Goal: Task Accomplishment & Management: Complete application form

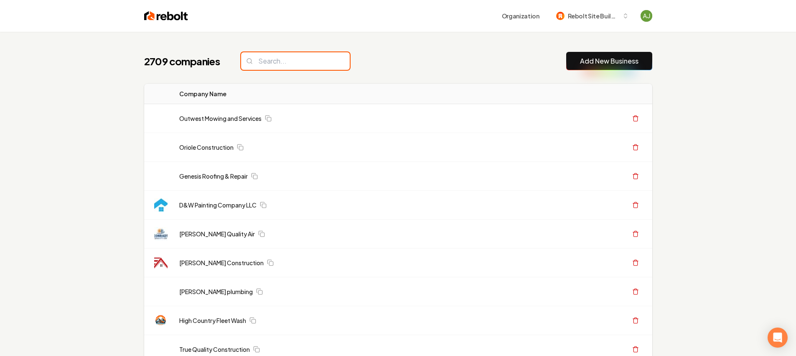
click at [285, 56] on input "search" at bounding box center [295, 61] width 109 height 18
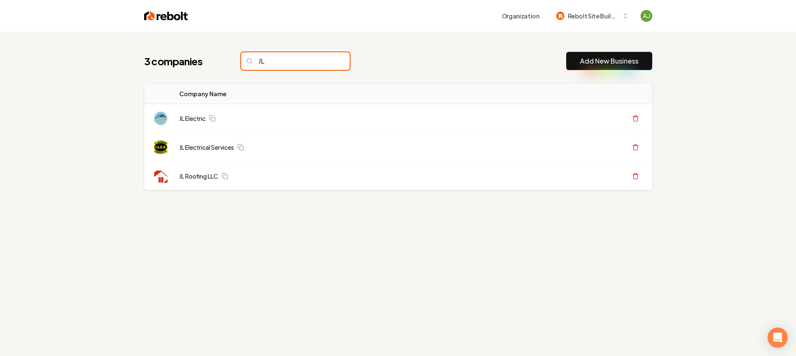
type input "JL"
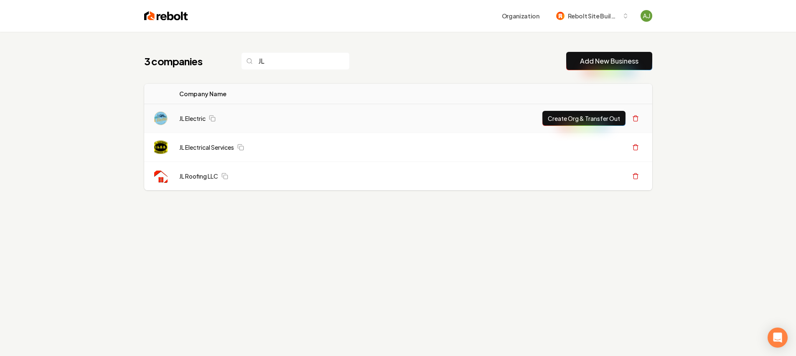
click at [198, 123] on td "JL Electric" at bounding box center [269, 118] width 192 height 29
click at [196, 120] on link "JL Electric" at bounding box center [192, 118] width 26 height 8
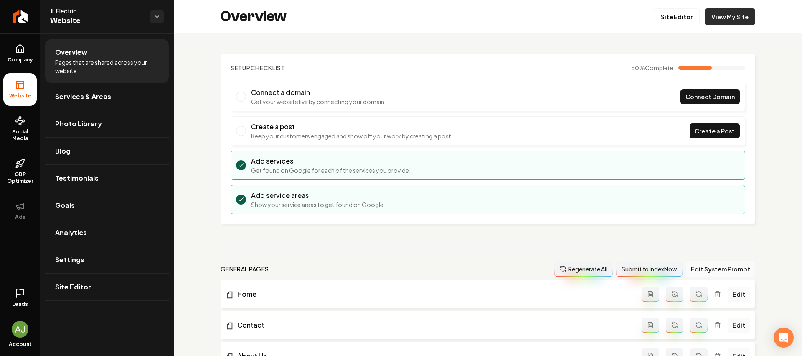
click at [722, 21] on link "View My Site" at bounding box center [730, 16] width 51 height 17
click at [677, 15] on link "Site Editor" at bounding box center [677, 16] width 46 height 17
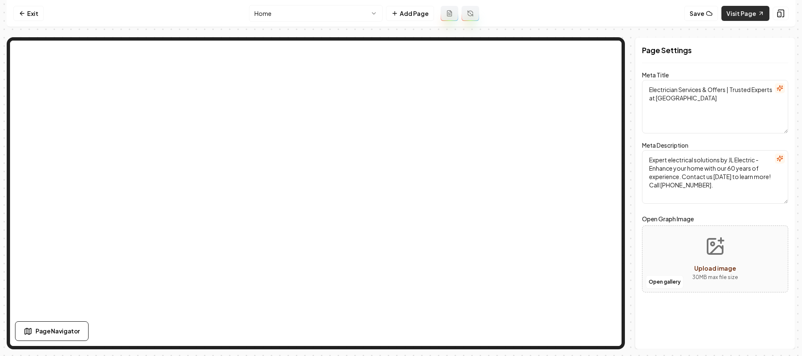
click at [749, 16] on link "Visit Page" at bounding box center [746, 13] width 48 height 15
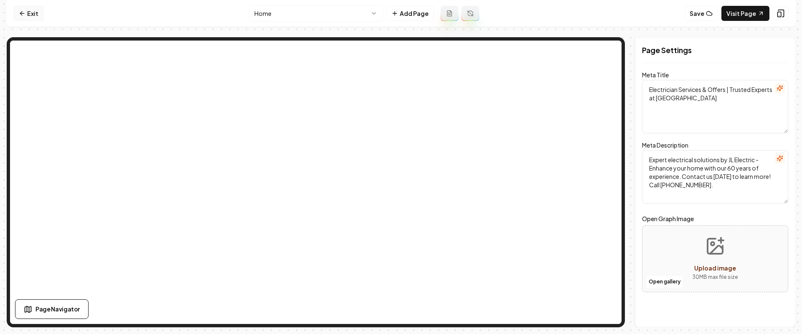
click at [32, 11] on link "Exit" at bounding box center [28, 13] width 31 height 15
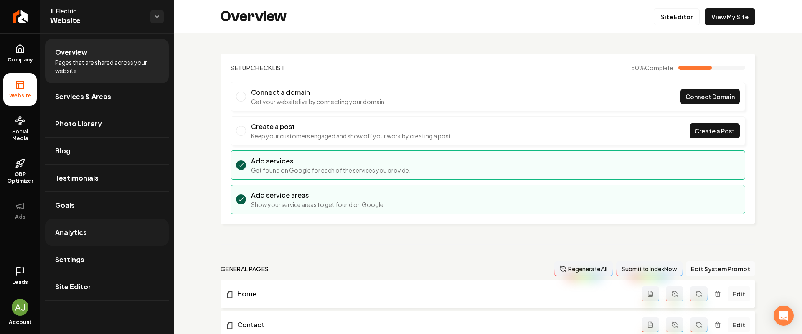
click at [83, 241] on link "Analytics" at bounding box center [107, 232] width 124 height 27
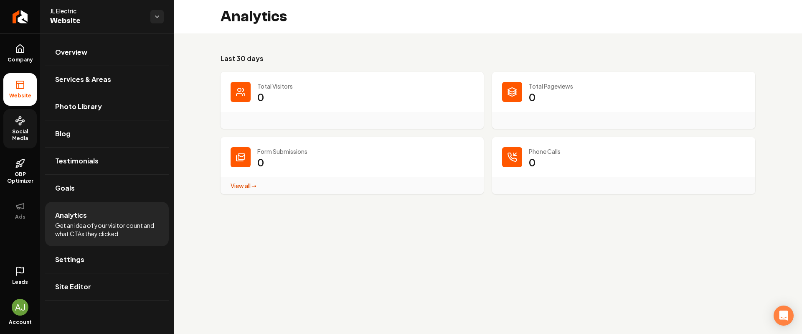
click at [18, 140] on span "Social Media" at bounding box center [19, 134] width 33 height 13
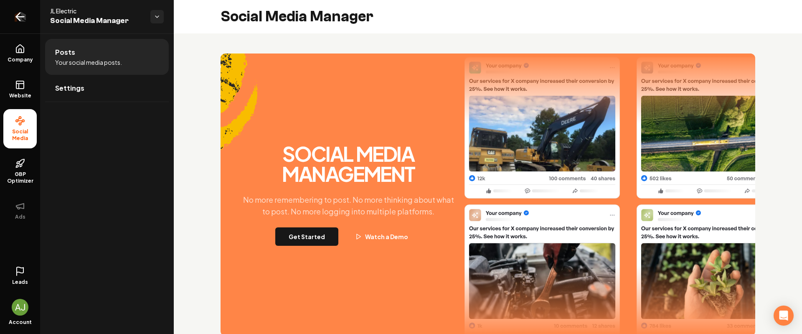
click at [9, 24] on link "Return to dashboard" at bounding box center [20, 16] width 40 height 33
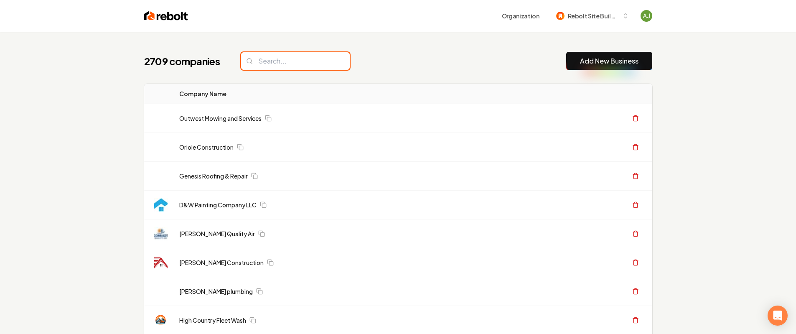
click at [283, 62] on input "search" at bounding box center [295, 61] width 109 height 18
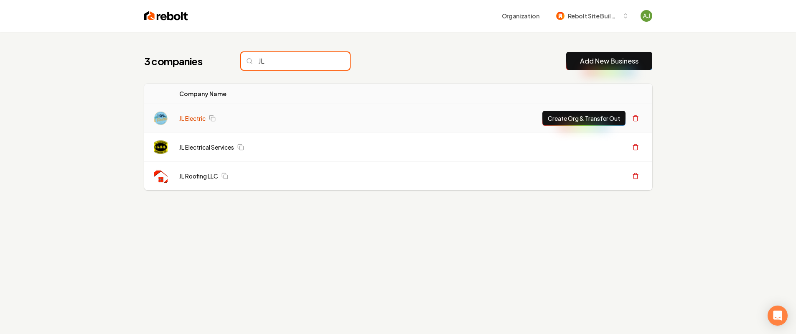
type input "JL"
click at [193, 121] on link "JL Electric" at bounding box center [192, 118] width 26 height 8
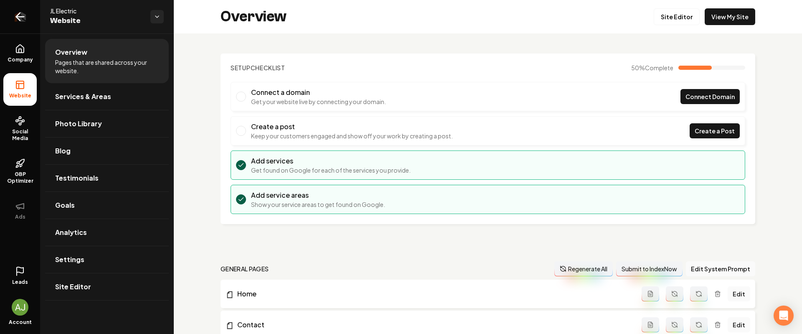
click at [23, 16] on icon "Return to dashboard" at bounding box center [19, 16] width 13 height 13
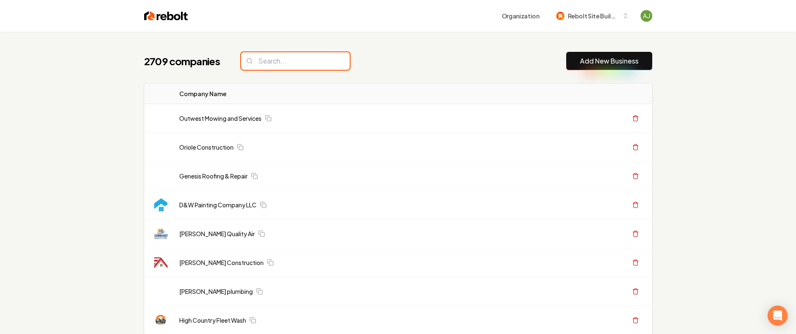
click at [268, 61] on input "search" at bounding box center [295, 61] width 109 height 18
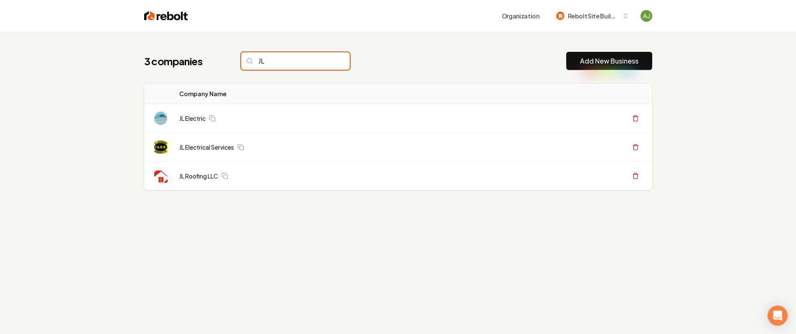
type input "JL"
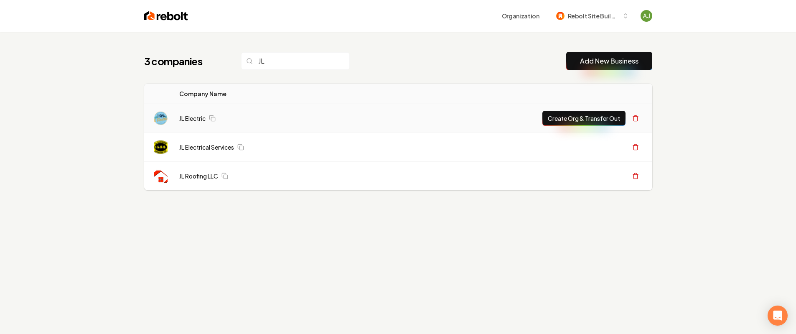
click at [589, 117] on button "Create Org & Transfer Out" at bounding box center [583, 118] width 83 height 15
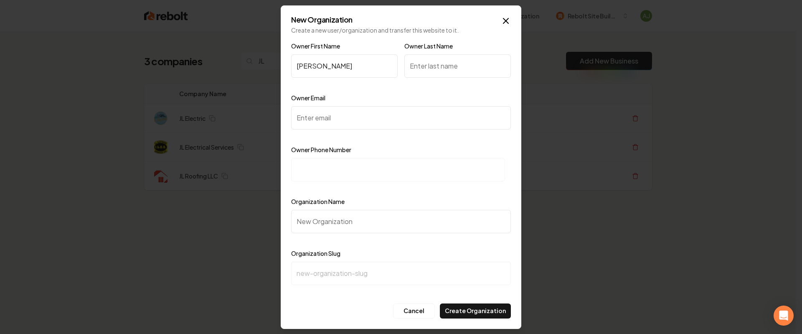
type input "Joe"
click at [429, 69] on input "Owner Last Name" at bounding box center [458, 65] width 107 height 23
type input "Lopez"
click at [343, 107] on input "Owner Email" at bounding box center [401, 117] width 220 height 23
paste input "joecanfixit304@gmail.com"
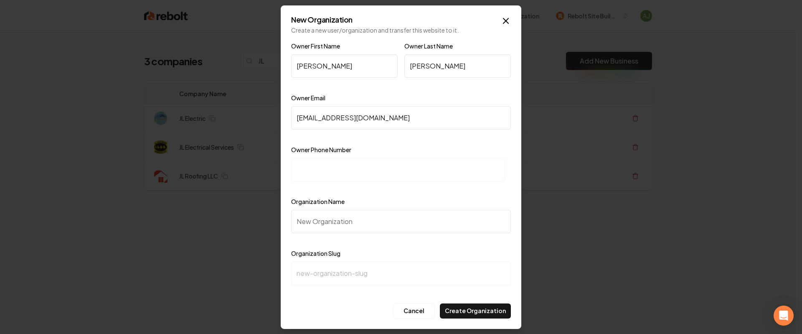
type input "joecanfixit304@gmail.com"
click at [344, 173] on input at bounding box center [398, 169] width 214 height 23
paste input "+1 (681) 242-8888"
type input "+1 (681) 242-8888"
click at [364, 227] on input "Organization Name" at bounding box center [401, 221] width 220 height 23
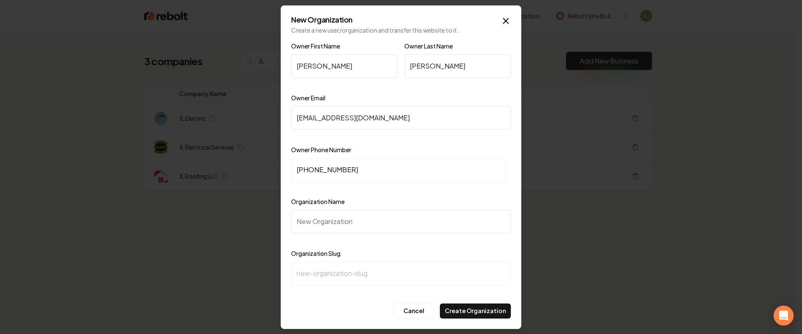
type input "J"
type input "j"
type input "JL"
type input "jl"
type input "JL E"
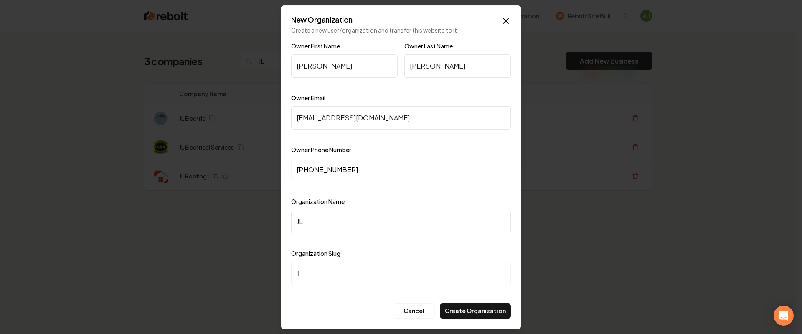
type input "jl-e"
type input "JL El"
type input "jl-el"
type input "JL Ele"
type input "jl-ele"
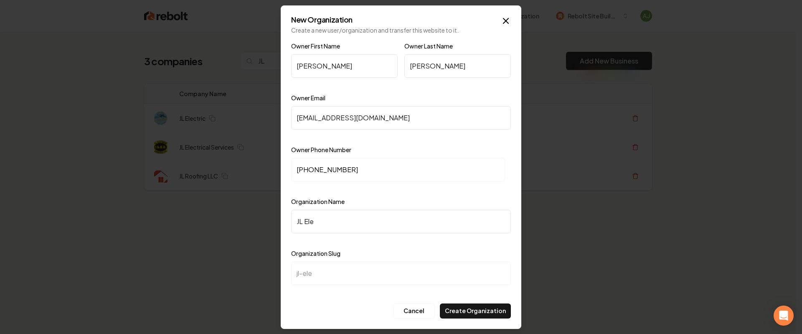
type input "JL Elec"
type input "jl-elec"
type input "JL Elect"
type input "jl-elect"
type input "JL Electr"
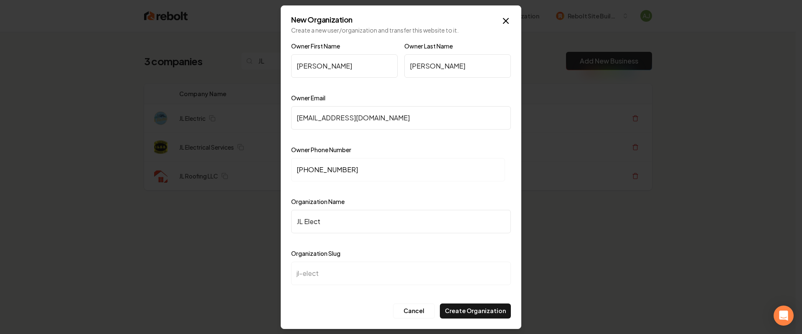
type input "jl-electr"
type input "JL Electri"
type input "jl-electri"
type input "JL Electric"
type input "jl-electric"
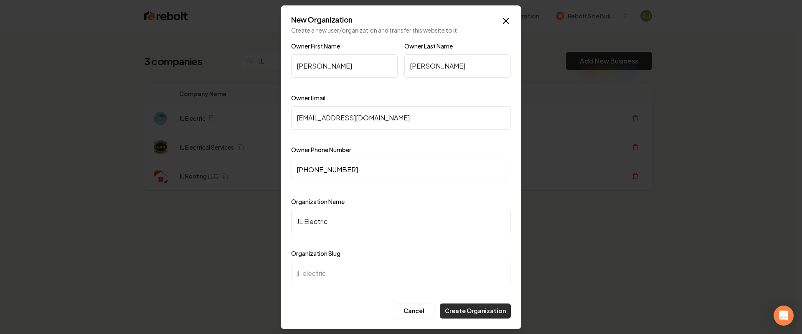
type input "JL Electric"
click at [490, 312] on button "Create Organization" at bounding box center [475, 310] width 71 height 15
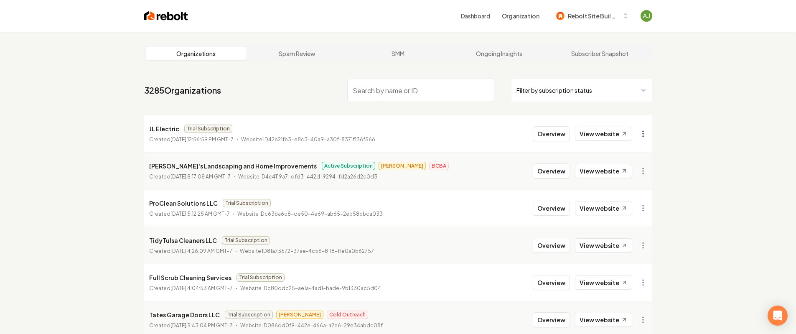
click at [645, 136] on html "Dashboard Organization Rebolt Site Builder Organizations Spam Review SMM Ongoin…" at bounding box center [398, 167] width 796 height 334
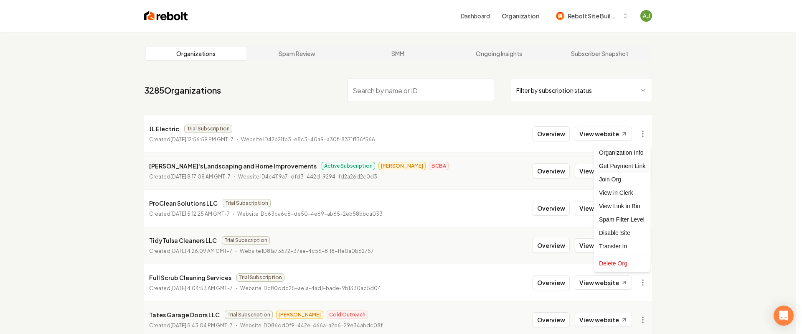
click at [632, 166] on div "Get Payment Link" at bounding box center [622, 165] width 53 height 13
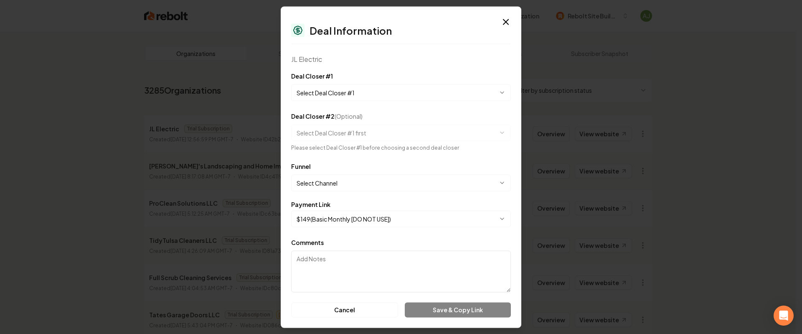
click at [346, 101] on form "**********" at bounding box center [401, 194] width 220 height 247
click at [346, 92] on body "Dashboard Organization Rebolt Site Builder Organizations Spam Review SMM Ongoin…" at bounding box center [398, 167] width 796 height 334
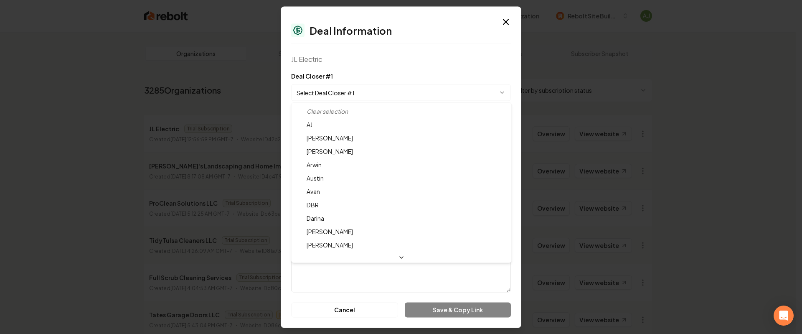
select select "**********"
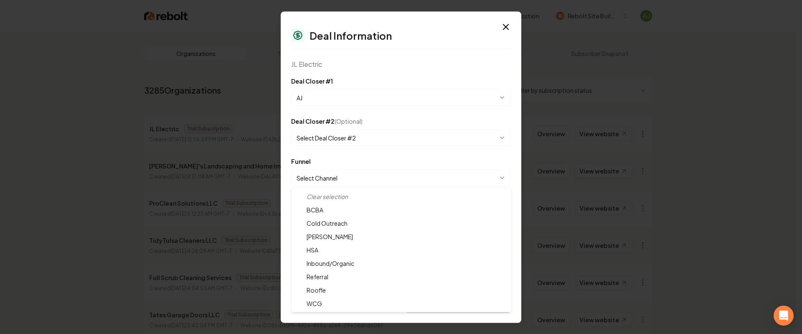
click at [326, 173] on body "Dashboard Organization Rebolt Site Builder Organizations Spam Review SMM Ongoin…" at bounding box center [398, 167] width 796 height 334
select select "**********"
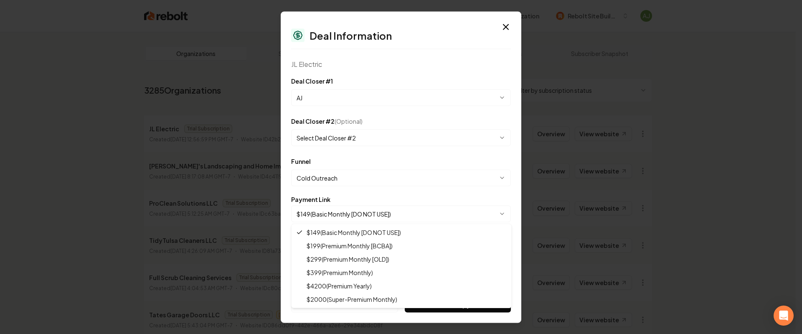
click at [353, 215] on body "Dashboard Organization Rebolt Site Builder Organizations Spam Review SMM Ongoin…" at bounding box center [398, 167] width 796 height 334
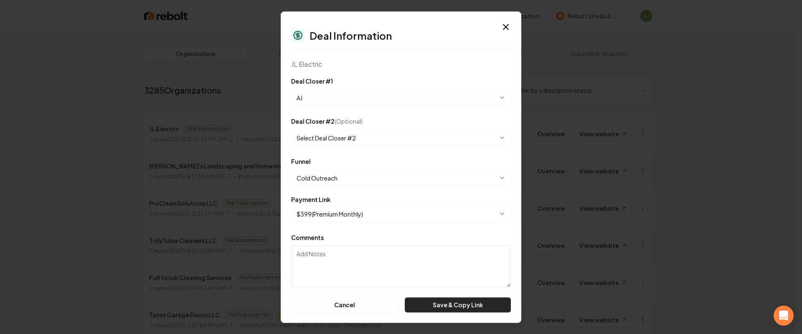
click at [461, 303] on button "Save & Copy Link" at bounding box center [458, 304] width 106 height 15
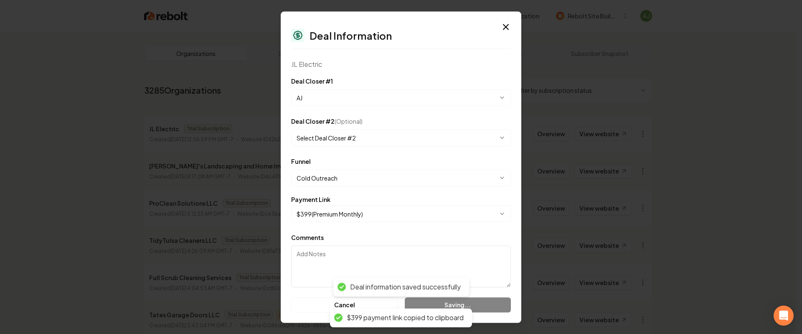
select select "**********"
